Goal: Task Accomplishment & Management: Manage account settings

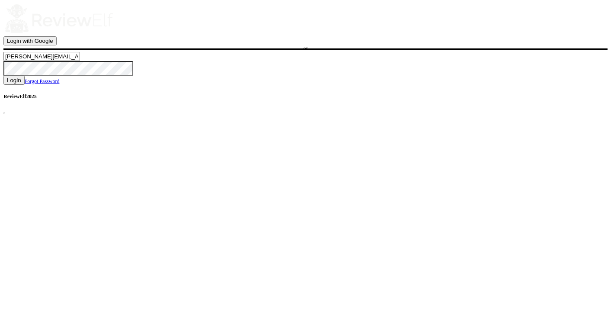
click at [80, 61] on input "charles.johnson@reviewinsights.org" at bounding box center [41, 56] width 77 height 9
type input "demo76@reviewelf.com"
click at [21, 83] on span "Login" at bounding box center [14, 80] width 14 height 6
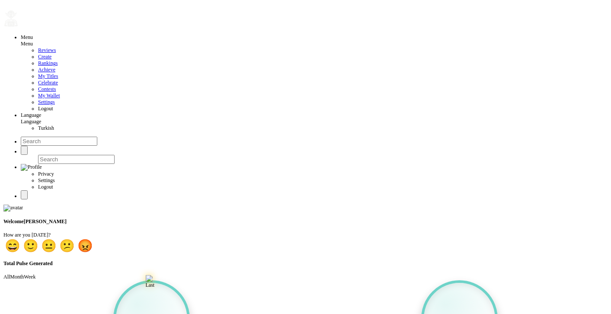
click at [38, 53] on span "Reviews" at bounding box center [47, 50] width 18 height 6
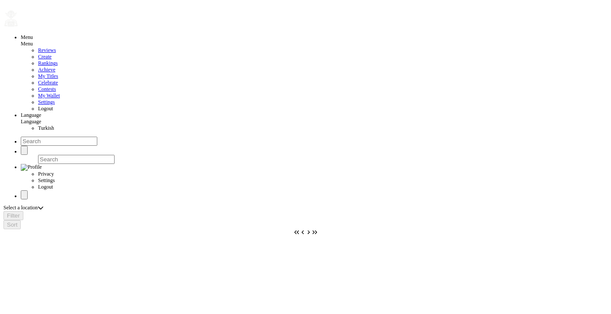
click at [108, 205] on div "Select a location Select a location" at bounding box center [305, 208] width 604 height 6
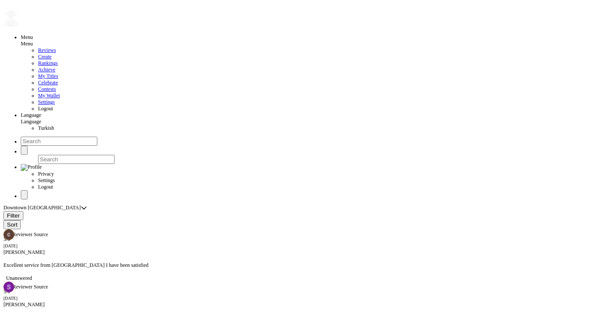
radio input "false"
click at [94, 302] on div "Sinda hamdi" at bounding box center [305, 305] width 604 height 6
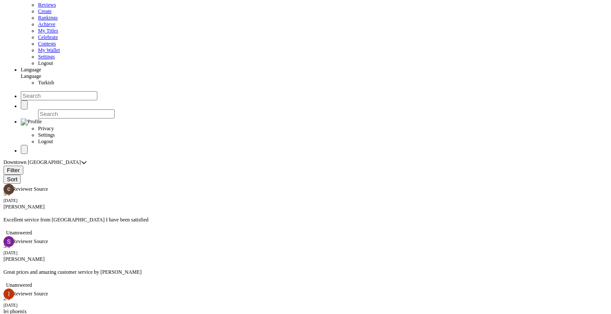
scroll to position [46, 0]
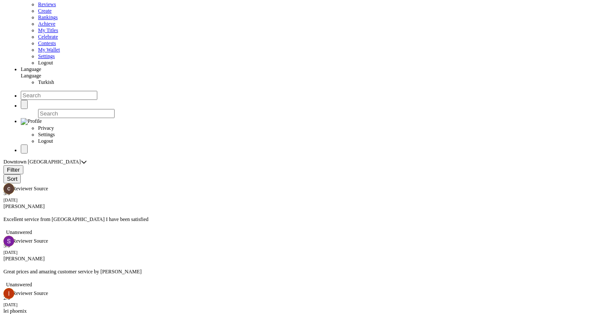
scroll to position [271, 0]
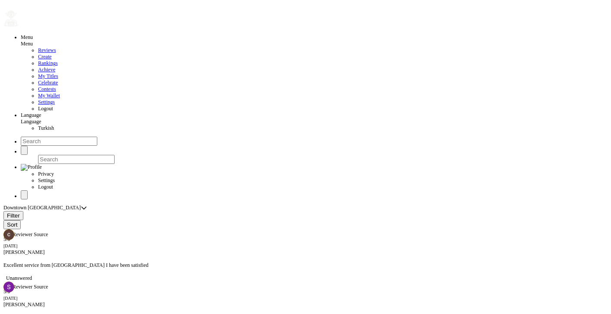
scroll to position [0, 0]
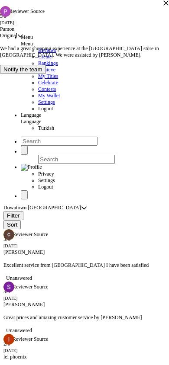
click at [163, 6] on icon "button" at bounding box center [166, 3] width 6 height 6
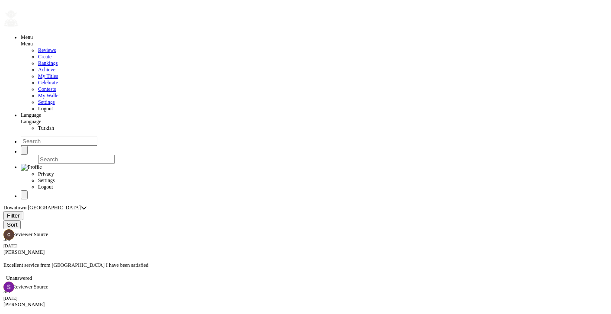
drag, startPoint x: 279, startPoint y: 158, endPoint x: 265, endPoint y: 152, distance: 14.7
click at [121, 256] on div "Excellent service from Akram I have been satisfied" at bounding box center [305, 265] width 604 height 19
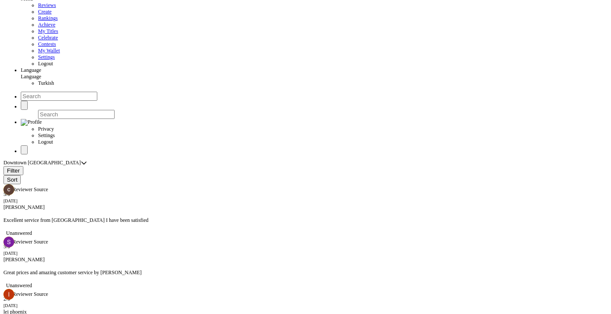
scroll to position [46, 0]
click at [114, 269] on span "Great prices and amazing customer service by akram" at bounding box center [72, 272] width 138 height 6
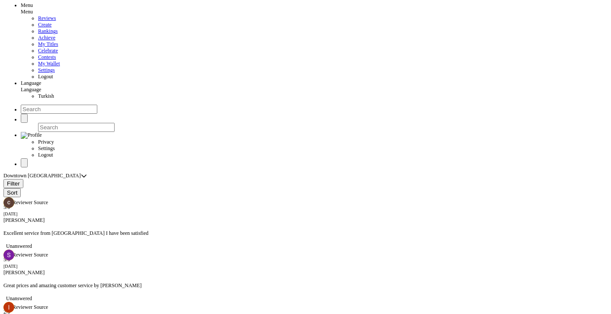
scroll to position [0, 0]
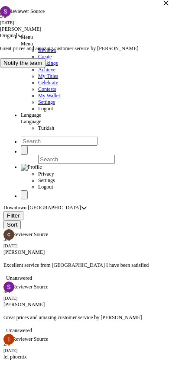
click at [92, 273] on div "5 / 5 Sun Oct 12 2025 Sinda hamdi Original Original Original Great prices and a…" at bounding box center [84, 185] width 169 height 359
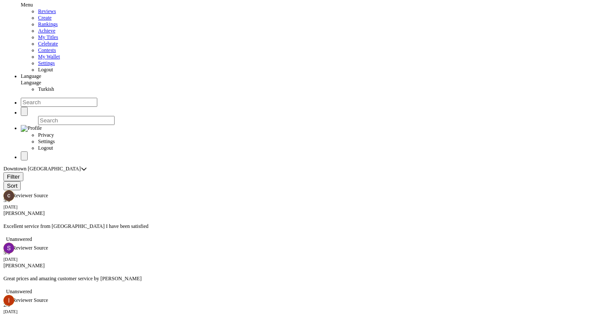
scroll to position [46, 0]
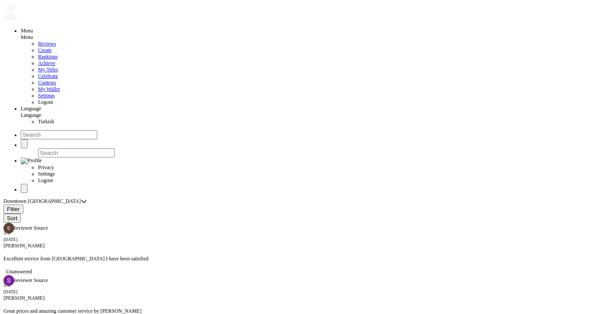
scroll to position [0, 0]
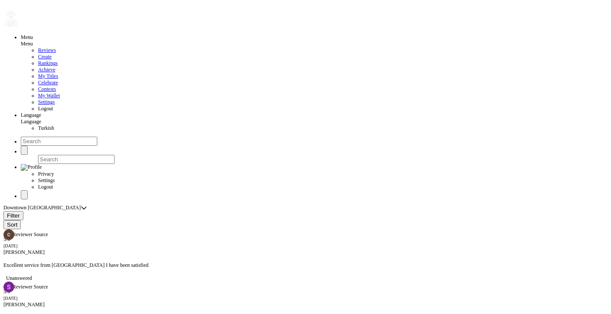
click at [238, 205] on div "Downtown Dubai Downtown Dubai" at bounding box center [305, 208] width 604 height 6
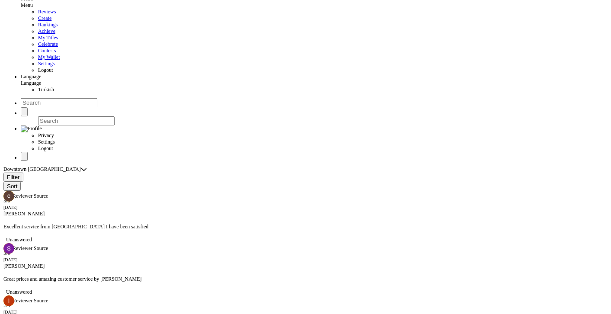
scroll to position [46, 0]
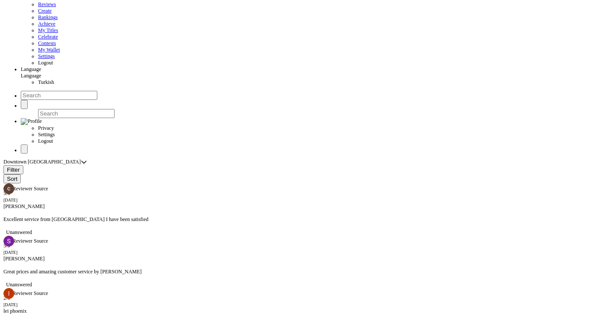
click at [94, 262] on div "Great prices and amazing customer service by akram" at bounding box center [305, 271] width 604 height 19
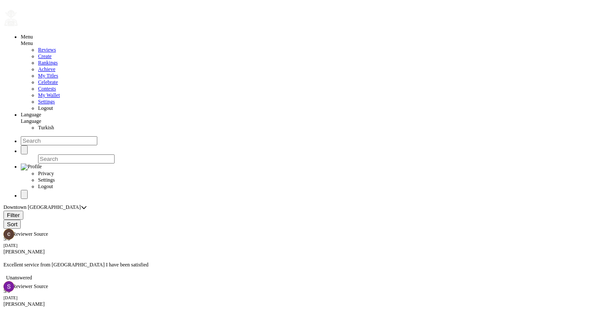
scroll to position [0, 0]
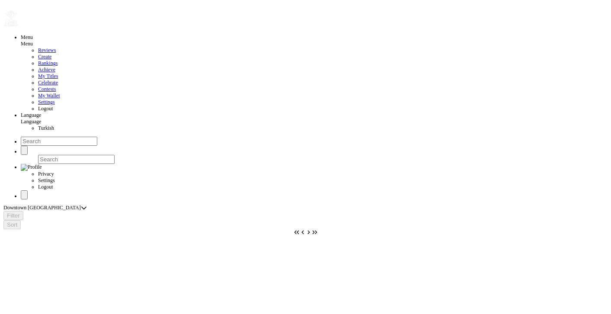
click at [90, 211] on div "Filter" at bounding box center [305, 215] width 604 height 9
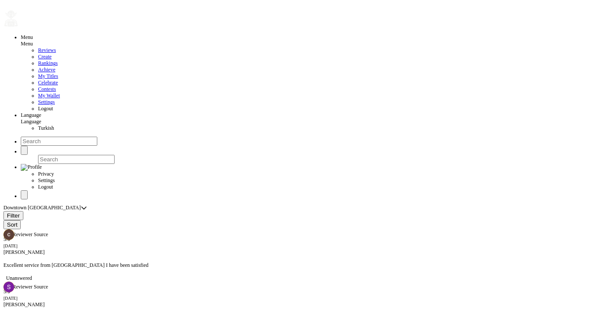
radio input "false"
click at [101, 302] on div "[PERSON_NAME]" at bounding box center [305, 305] width 604 height 6
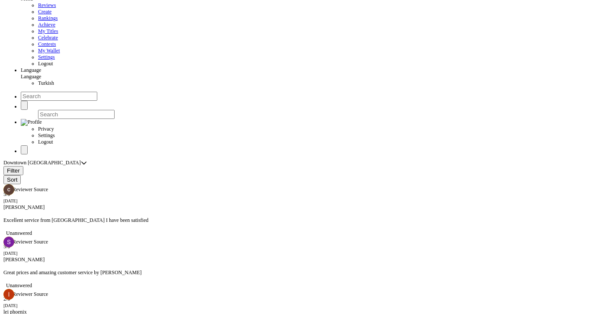
scroll to position [46, 0]
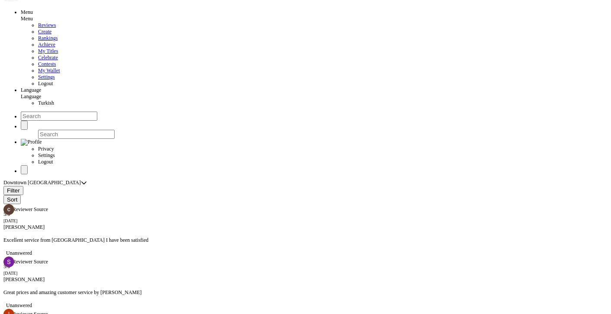
scroll to position [0, 0]
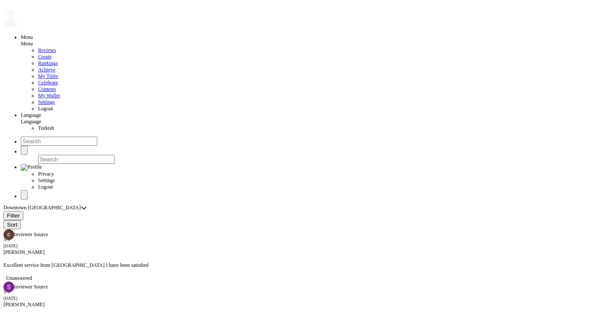
click at [272, 205] on div "Downtown Dubai Downtown Dubai" at bounding box center [305, 208] width 604 height 6
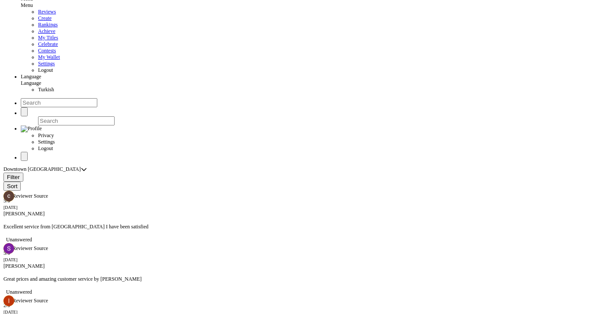
scroll to position [46, 0]
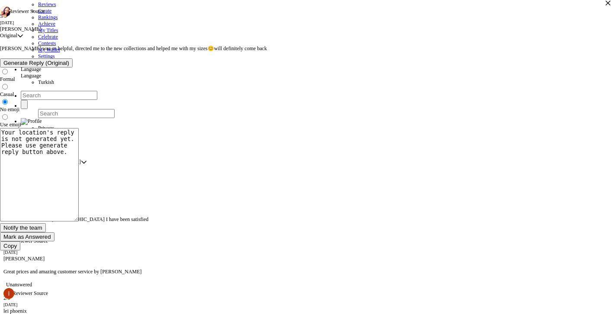
scroll to position [6, 0]
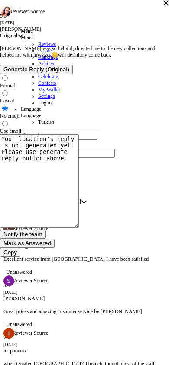
click at [163, 6] on icon "button" at bounding box center [166, 3] width 6 height 6
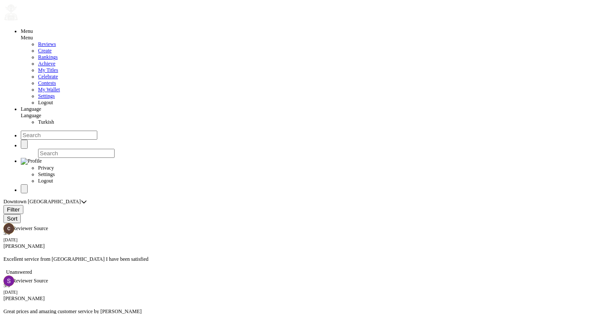
scroll to position [0, 0]
click at [113, 302] on div "Great prices and amazing customer service by [PERSON_NAME]" at bounding box center [305, 311] width 604 height 19
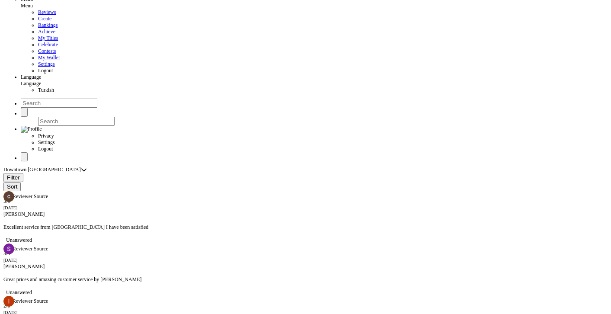
scroll to position [46, 0]
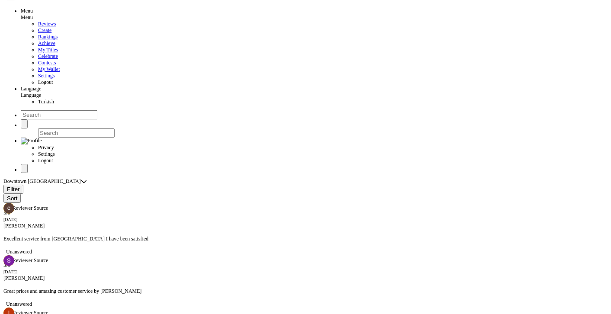
scroll to position [0, 0]
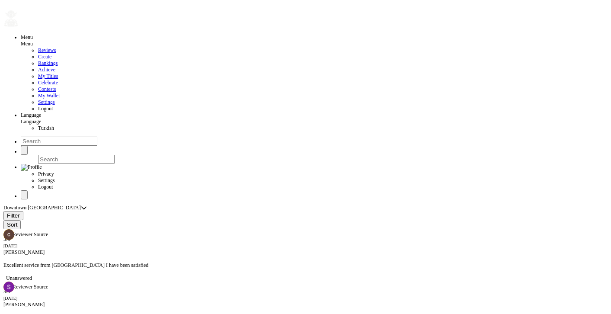
click at [100, 308] on div "Great prices and amazing customer service by [PERSON_NAME]" at bounding box center [305, 317] width 604 height 19
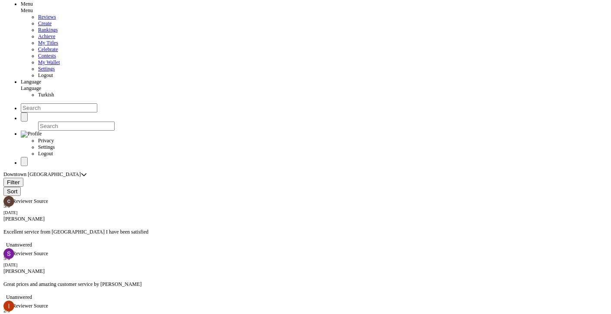
scroll to position [0, 0]
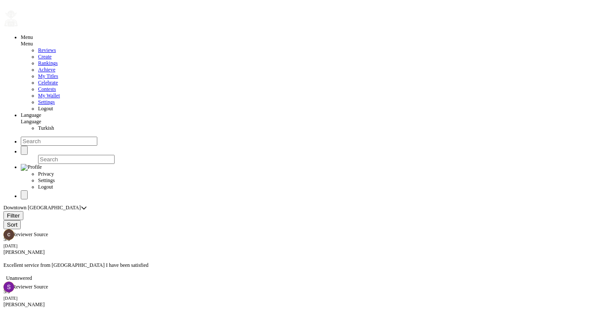
click at [87, 308] on div "Great prices and amazing customer service by [PERSON_NAME]" at bounding box center [305, 317] width 604 height 19
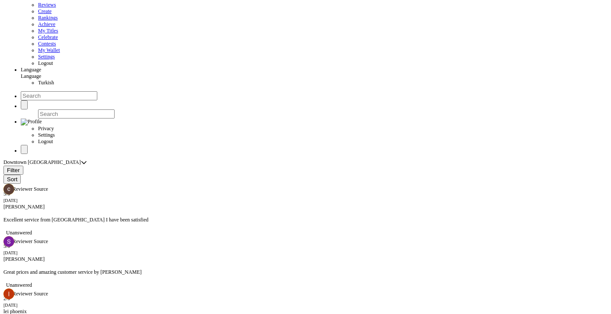
scroll to position [46, 0]
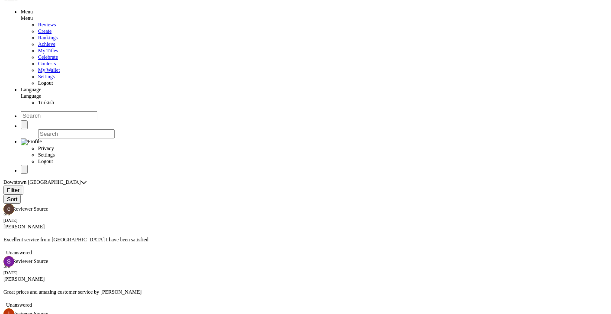
scroll to position [0, 0]
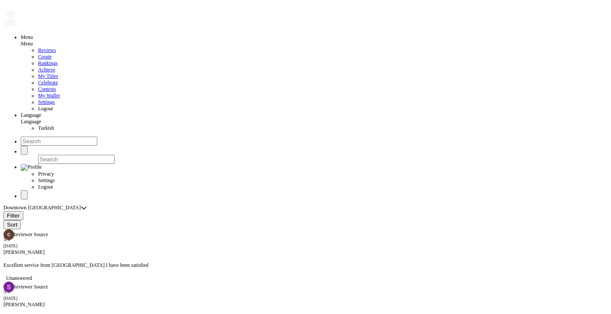
click at [38, 60] on span "Create" at bounding box center [44, 57] width 13 height 6
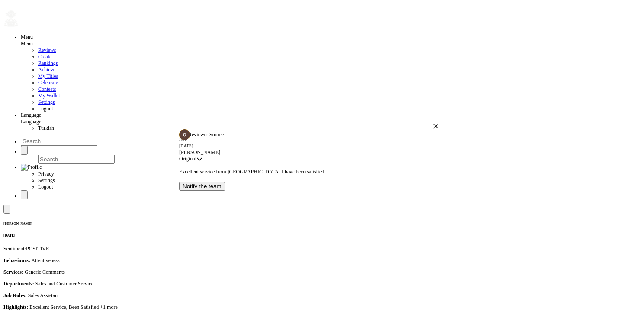
click at [433, 123] on icon "button" at bounding box center [436, 126] width 6 height 6
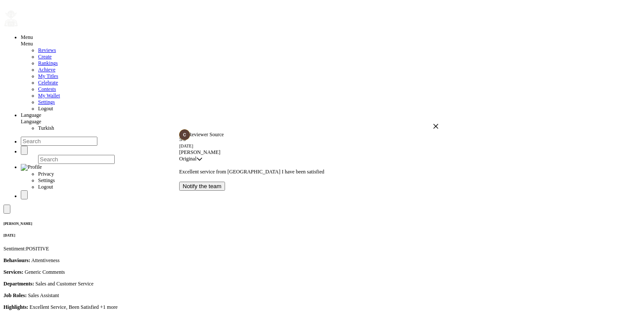
drag, startPoint x: 425, startPoint y: 112, endPoint x: 432, endPoint y: 112, distance: 6.9
click at [433, 123] on icon "button" at bounding box center [436, 126] width 6 height 6
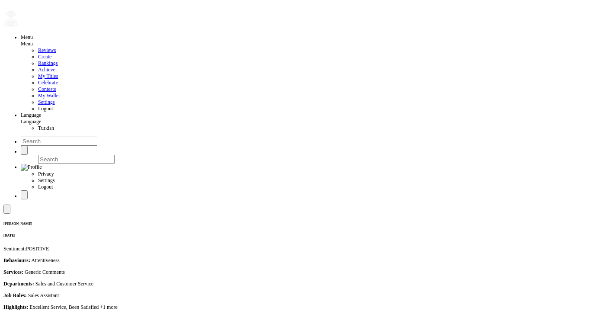
click at [38, 112] on span "Logout" at bounding box center [45, 109] width 15 height 6
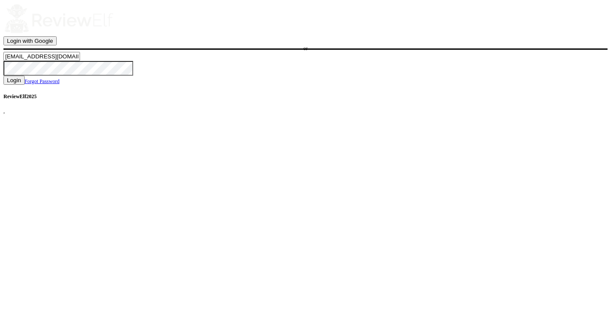
click at [80, 61] on input "demo76@reviewelf.com" at bounding box center [41, 56] width 77 height 9
type input "charles.johnson@reviewinsights.org"
click at [21, 83] on span "Login" at bounding box center [14, 80] width 14 height 6
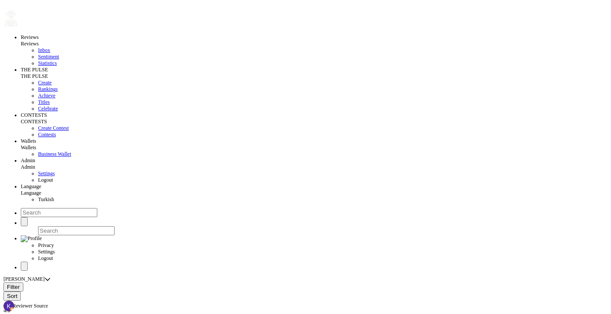
click at [38, 86] on span "Create" at bounding box center [44, 83] width 13 height 6
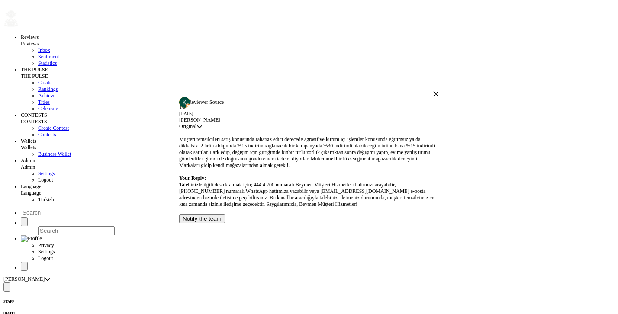
click at [433, 91] on button "button" at bounding box center [436, 94] width 6 height 6
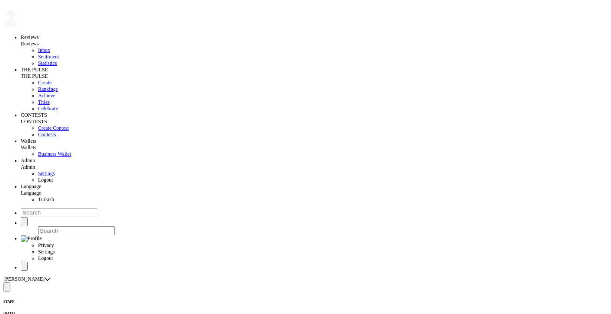
scroll to position [10, 0]
click at [38, 183] on span "Logout" at bounding box center [45, 180] width 15 height 6
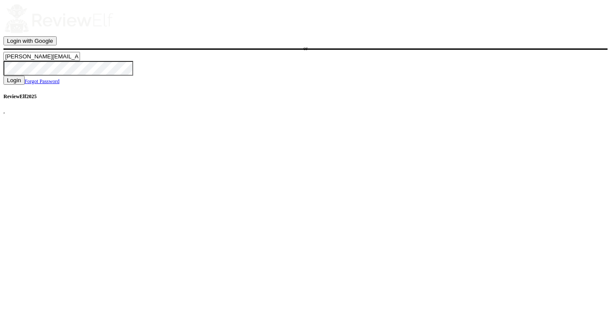
click at [80, 61] on input "[PERSON_NAME][EMAIL_ADDRESS][PERSON_NAME][DOMAIN_NAME]" at bounding box center [41, 56] width 77 height 9
type input "[EMAIL_ADDRESS][DOMAIN_NAME]"
click at [21, 83] on span "Login" at bounding box center [14, 80] width 14 height 6
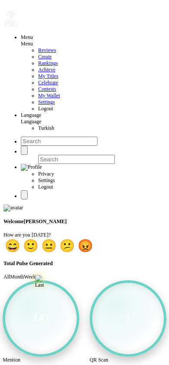
click at [3, 8] on icon "button" at bounding box center [3, 8] width 0 height 0
click at [38, 53] on span "Reviews" at bounding box center [47, 50] width 18 height 6
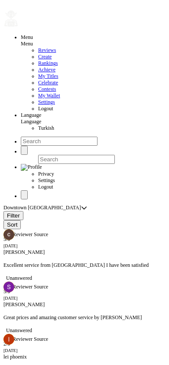
click at [77, 308] on div "Great prices and amazing customer service by [PERSON_NAME]" at bounding box center [84, 317] width 162 height 19
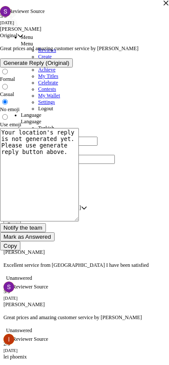
scroll to position [152, 0]
click at [79, 154] on textarea "Your location's reply is not generated yet. Please use generate reply button ab…" at bounding box center [39, 174] width 79 height 93
click at [164, 5] on icon "button" at bounding box center [166, 2] width 5 height 5
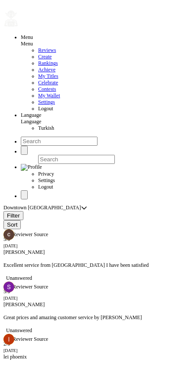
scroll to position [0, 0]
click at [3, 8] on button "button" at bounding box center [3, 8] width 0 height 0
click at [94, 262] on span "Excellent service from [GEOGRAPHIC_DATA] I have been satisfied" at bounding box center [75, 265] width 145 height 6
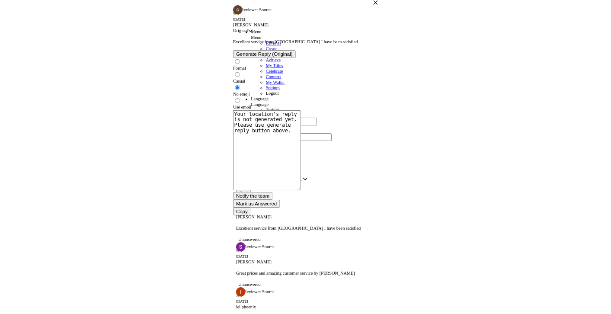
scroll to position [77, 0]
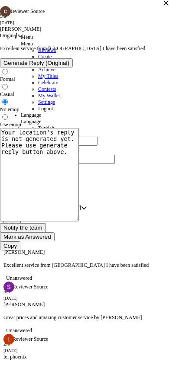
click at [75, 268] on div "5 / 5 Mon Oct 13 2025 corine swai Original Original Original Excellent service …" at bounding box center [84, 185] width 169 height 359
click at [83, 276] on div "5 / 5 Mon Oct 13 2025 corine swai Original Original Original Excellent service …" at bounding box center [84, 185] width 169 height 359
click at [116, 278] on div "5 / 5 Mon Oct 13 2025 corine swai Original Original Original Excellent service …" at bounding box center [84, 185] width 169 height 359
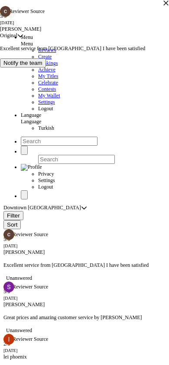
click at [75, 174] on div "5 / 5 Mon Oct 13 2025 corine swai Original Original Original Excellent service …" at bounding box center [84, 185] width 169 height 359
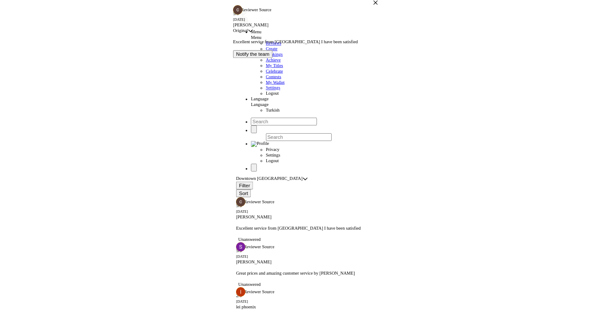
scroll to position [0, 0]
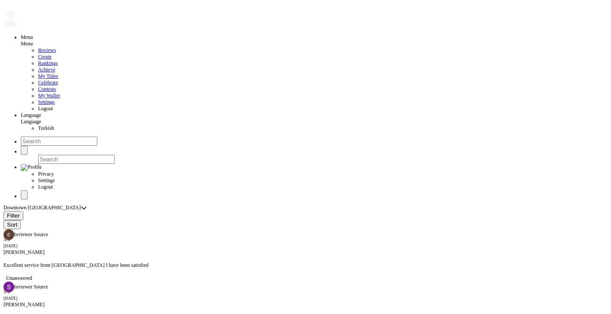
click at [87, 282] on div "5 / 5 Sun Oct 12 2025 Sinda hamdi Great prices and amazing customer service by …" at bounding box center [305, 308] width 604 height 52
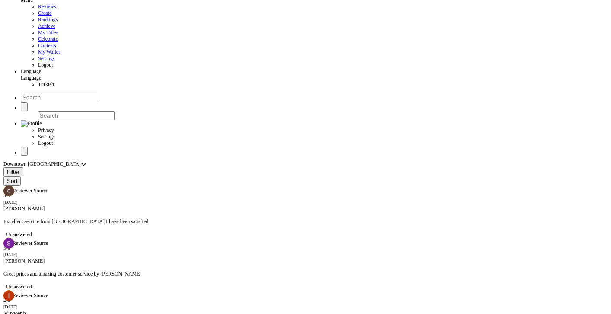
scroll to position [46, 0]
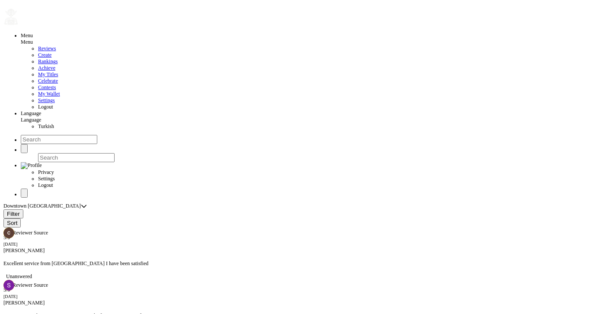
scroll to position [0, 0]
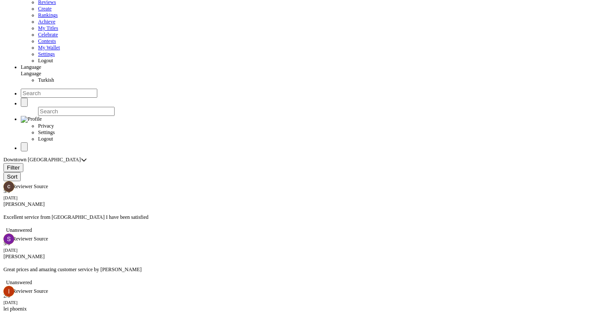
scroll to position [595, 0]
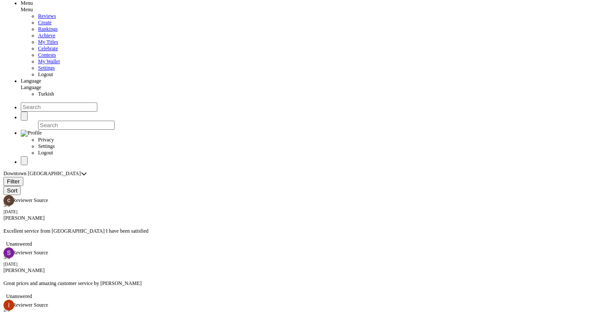
scroll to position [0, 0]
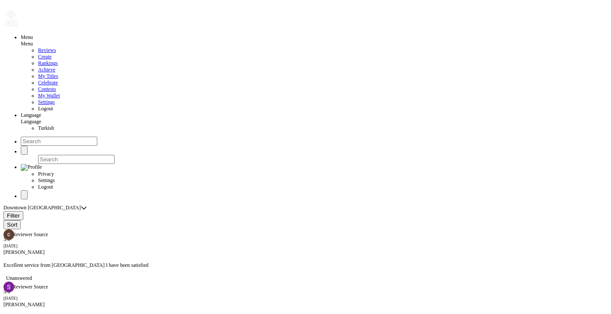
click at [38, 60] on span "Create" at bounding box center [44, 57] width 13 height 6
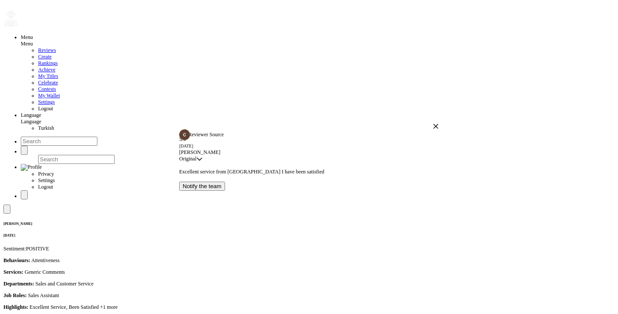
click at [433, 123] on icon "button" at bounding box center [436, 126] width 6 height 6
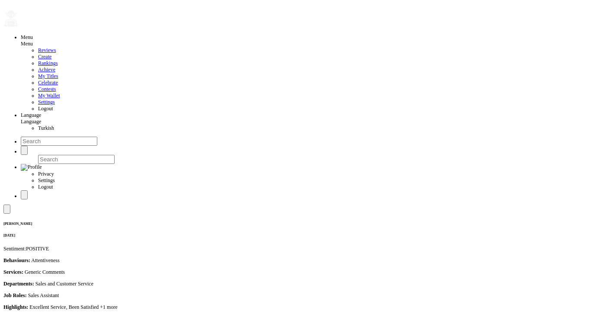
click at [19, 27] on button "button" at bounding box center [19, 27] width 0 height 0
click at [38, 131] on span "Turkish" at bounding box center [46, 128] width 16 height 6
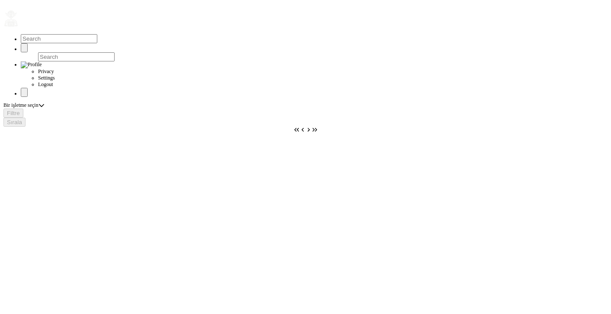
click at [19, 27] on button "button" at bounding box center [19, 27] width 0 height 0
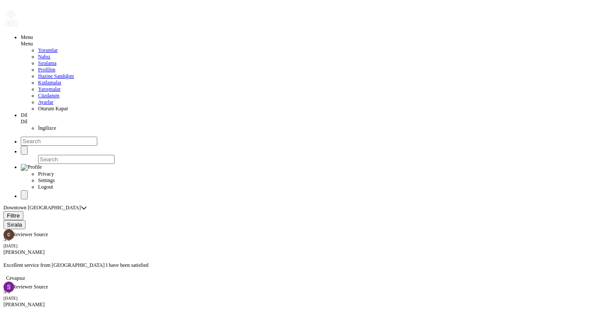
click at [33, 41] on icon at bounding box center [33, 44] width 0 height 6
click at [33, 41] on span "Menu" at bounding box center [27, 44] width 12 height 6
click at [33, 41] on link "Menu" at bounding box center [27, 44] width 12 height 6
click at [33, 41] on span "Menu" at bounding box center [27, 44] width 12 height 6
click at [27, 119] on icon at bounding box center [27, 122] width 0 height 6
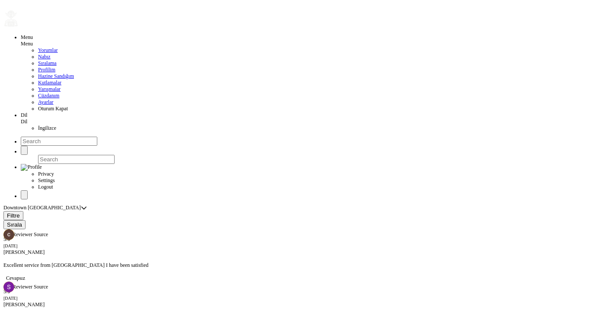
click at [27, 119] on icon at bounding box center [27, 122] width 0 height 6
click at [33, 41] on link "Menu" at bounding box center [27, 44] width 12 height 6
click at [151, 34] on ul "Menu Menu Yorumlar Nabız Sıralama Profilim Hazine Sandığım Kutlamalar Yarışmala…" at bounding box center [305, 82] width 604 height 97
click at [33, 41] on icon at bounding box center [33, 44] width 0 height 6
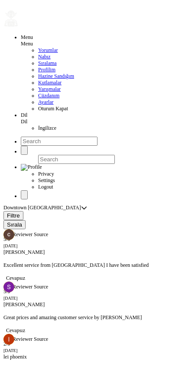
click at [3, 8] on icon "button" at bounding box center [3, 8] width 0 height 0
click at [14, 13] on img at bounding box center [10, 18] width 15 height 17
click at [88, 314] on span "Great prices and amazing customer service by [PERSON_NAME]" at bounding box center [72, 318] width 138 height 6
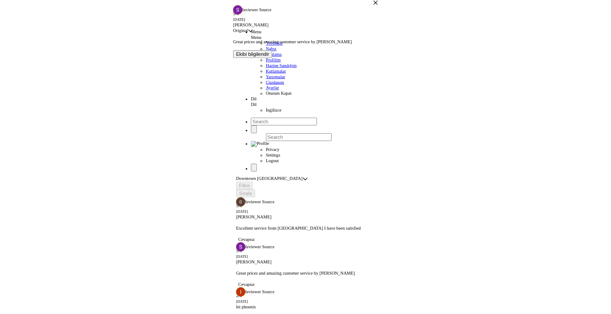
scroll to position [152, 0]
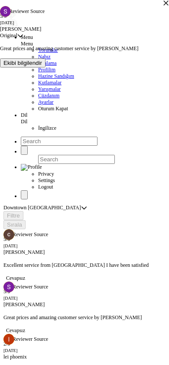
click at [163, 6] on icon "button" at bounding box center [166, 3] width 6 height 6
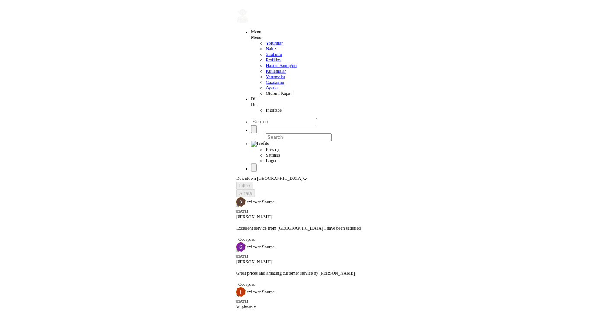
scroll to position [0, 0]
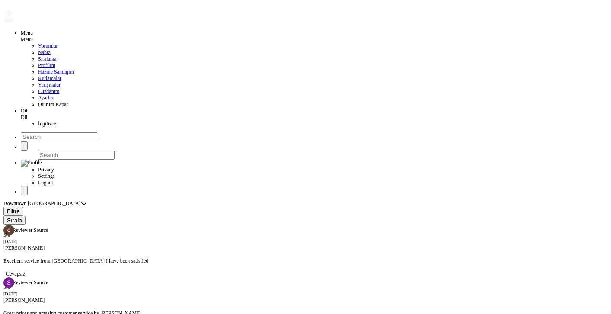
click at [33, 36] on link "Menu" at bounding box center [27, 39] width 12 height 6
click at [78, 304] on div "Great prices and amazing customer service by [PERSON_NAME]" at bounding box center [305, 313] width 604 height 19
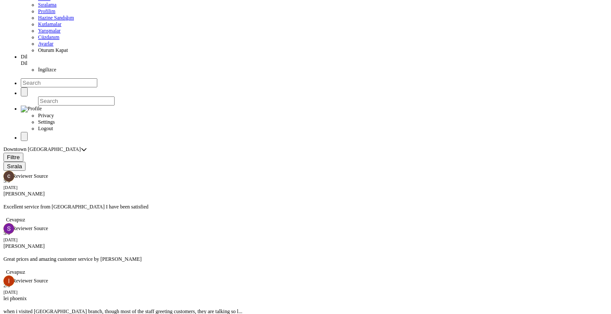
scroll to position [61, 0]
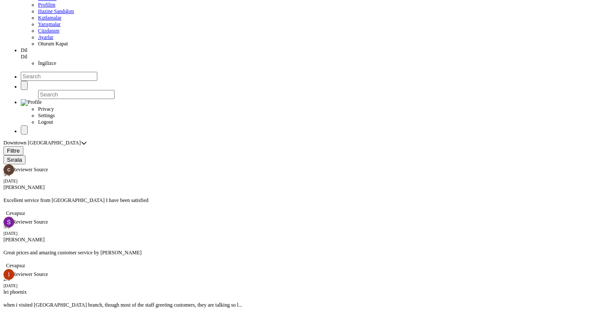
click at [75, 302] on span "when i visited [GEOGRAPHIC_DATA] branch, though most of the staff greeting cust…" at bounding box center [122, 305] width 239 height 6
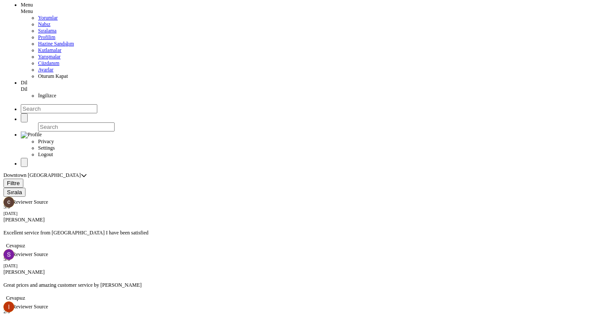
scroll to position [0, 0]
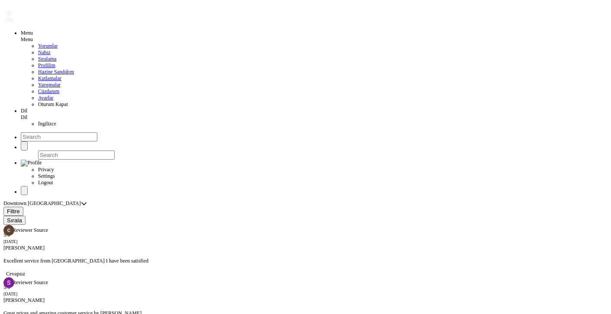
click at [33, 36] on link "Menu" at bounding box center [27, 39] width 12 height 6
click at [51, 49] on span "Nabız" at bounding box center [44, 52] width 13 height 6
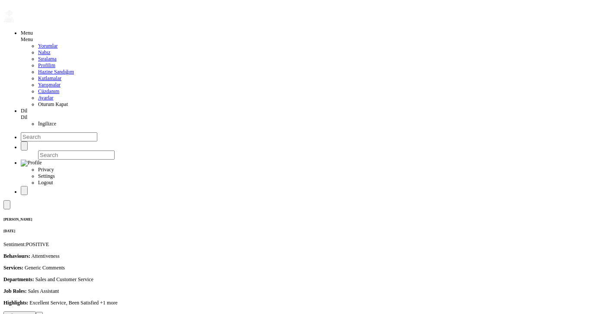
click at [33, 36] on span "Menu" at bounding box center [27, 39] width 12 height 6
click at [57, 60] on link "Sıralama" at bounding box center [47, 59] width 19 height 6
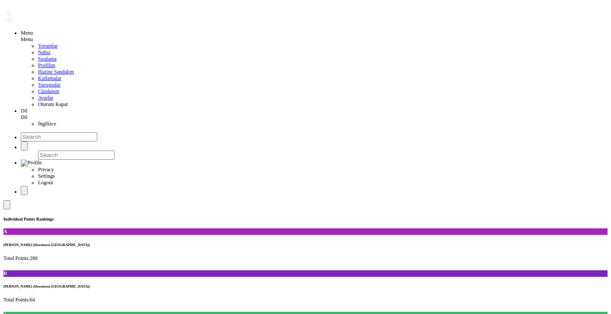
click at [33, 36] on link "Menu" at bounding box center [27, 39] width 12 height 6
click at [33, 36] on span "Menu" at bounding box center [27, 39] width 12 height 6
click at [58, 43] on span "Yorumlar" at bounding box center [47, 46] width 19 height 6
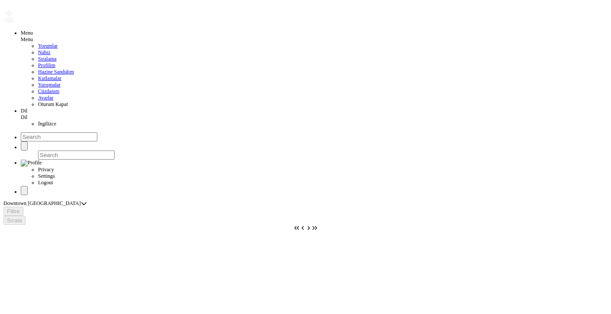
drag, startPoint x: 167, startPoint y: 68, endPoint x: 282, endPoint y: 67, distance: 114.7
copy div "Ayrıntıları görüntülemek için bir inceleme seçin"
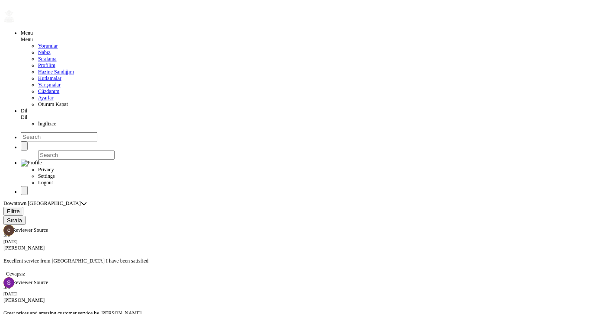
click at [33, 36] on link "Menu" at bounding box center [27, 39] width 12 height 6
click at [184, 30] on ul "Menu Menu Yorumlar Nabız Sıralama Profilim Hazine Sandığım Kutlamalar Yarışmala…" at bounding box center [305, 78] width 604 height 97
click at [33, 36] on span "Menu" at bounding box center [27, 39] width 12 height 6
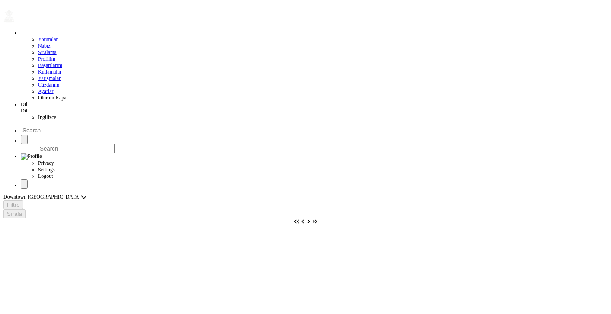
click at [27, 108] on span "Dil" at bounding box center [24, 111] width 6 height 6
click at [56, 114] on span "İngilizce" at bounding box center [47, 117] width 18 height 6
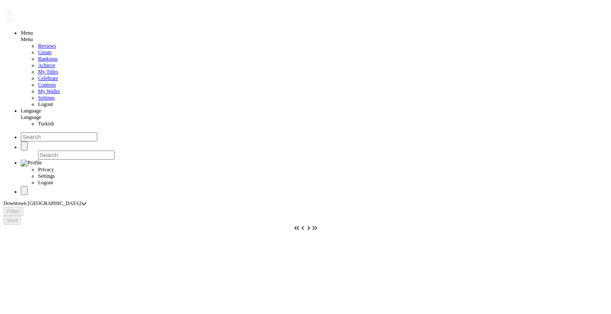
click at [41, 114] on span "Language" at bounding box center [31, 117] width 20 height 6
click at [54, 121] on span "Turkish" at bounding box center [46, 124] width 16 height 6
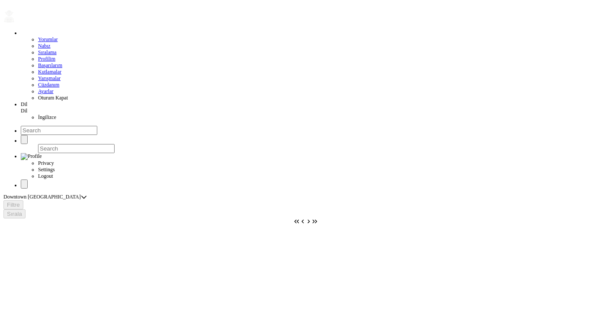
click at [21, 30] on icon at bounding box center [21, 33] width 0 height 6
click at [51, 43] on link "Nabız" at bounding box center [44, 46] width 13 height 6
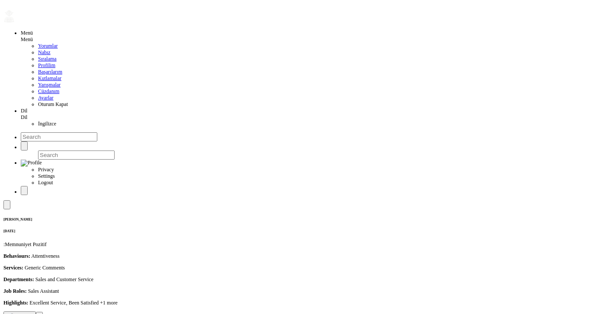
click at [188, 253] on p "Behaviours: Attentiveness" at bounding box center [305, 256] width 604 height 6
click at [27, 114] on icon at bounding box center [27, 117] width 0 height 6
click at [56, 121] on link "İngilizce" at bounding box center [47, 124] width 18 height 6
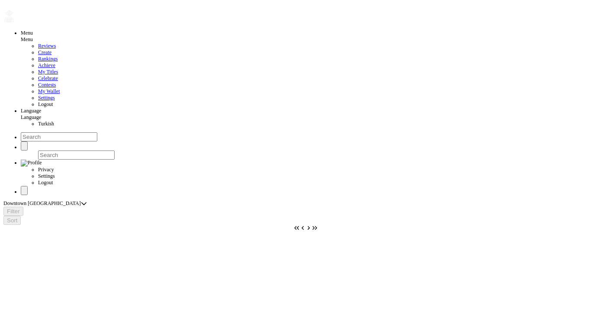
click at [33, 36] on link "Menu" at bounding box center [27, 39] width 12 height 6
click at [51, 49] on link "Create" at bounding box center [44, 52] width 13 height 6
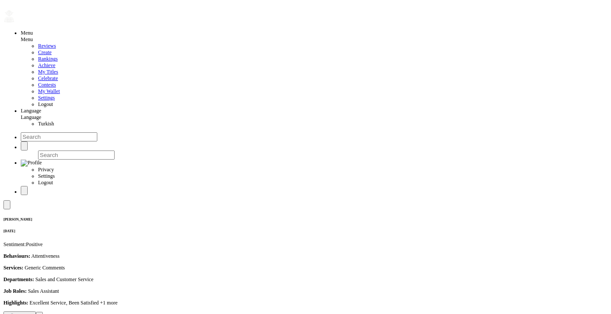
click at [41, 114] on link "Language" at bounding box center [31, 117] width 20 height 6
click at [54, 121] on span "Turkish" at bounding box center [46, 124] width 16 height 6
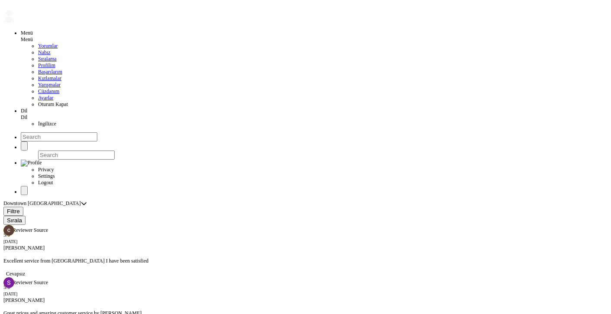
click at [366, 200] on div "Downtown [GEOGRAPHIC_DATA] Downtown [GEOGRAPHIC_DATA]" at bounding box center [305, 203] width 604 height 6
